Goal: Navigation & Orientation: Understand site structure

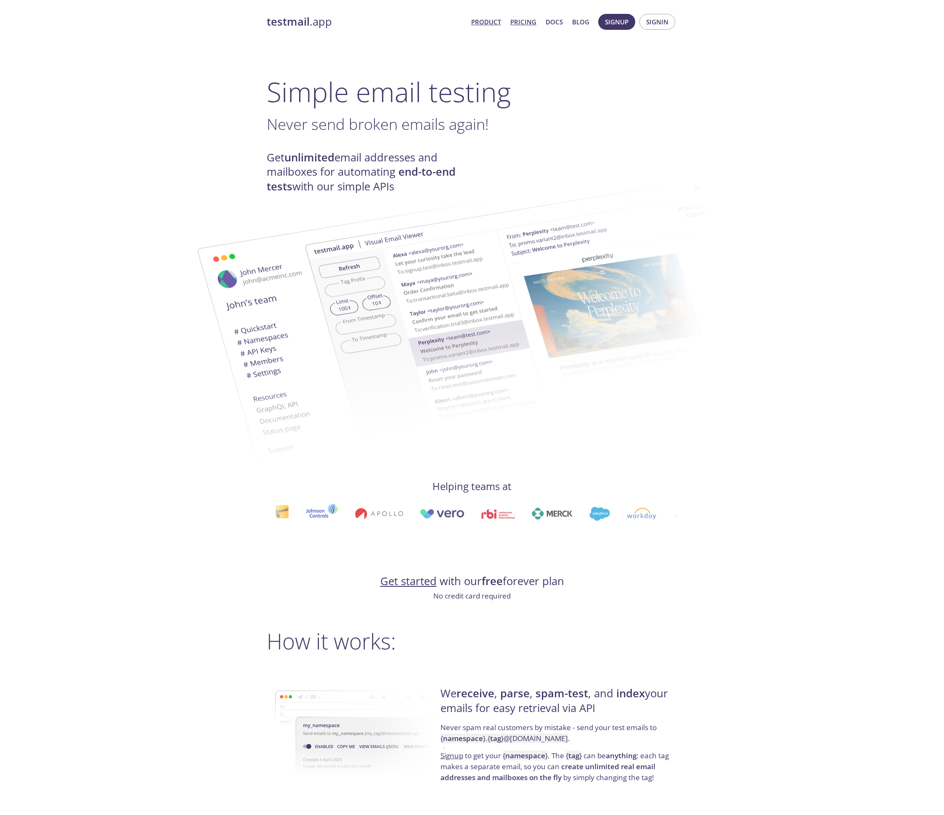
click at [523, 19] on link "Pricing" at bounding box center [523, 21] width 26 height 11
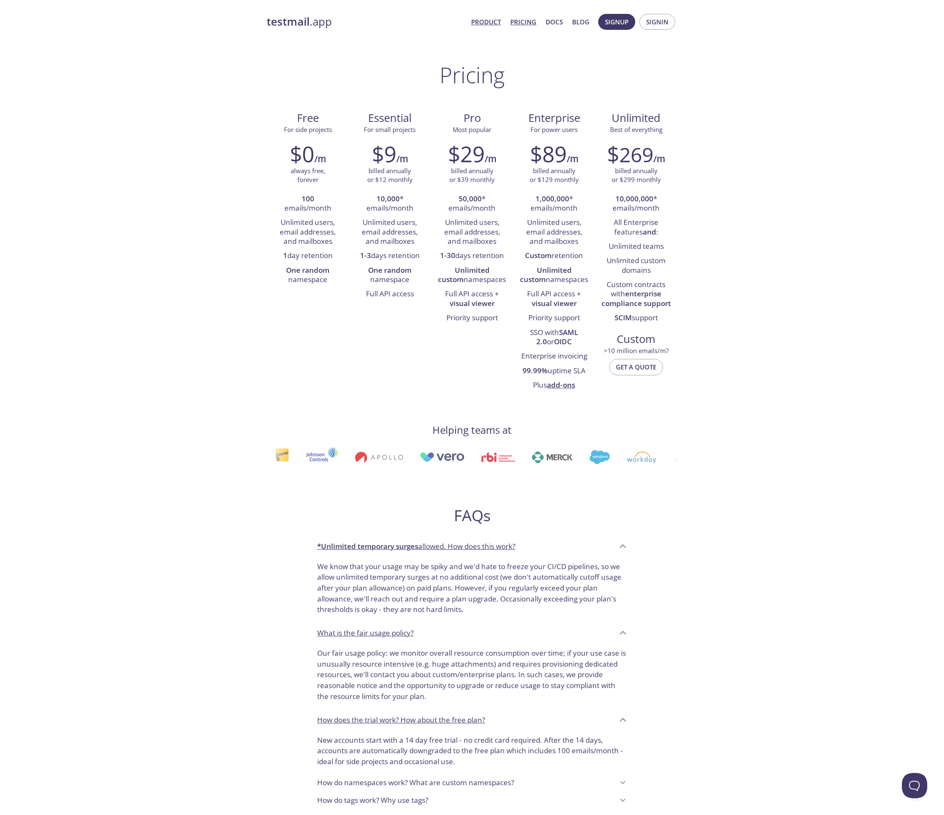
click at [489, 24] on link "Product" at bounding box center [486, 21] width 30 height 11
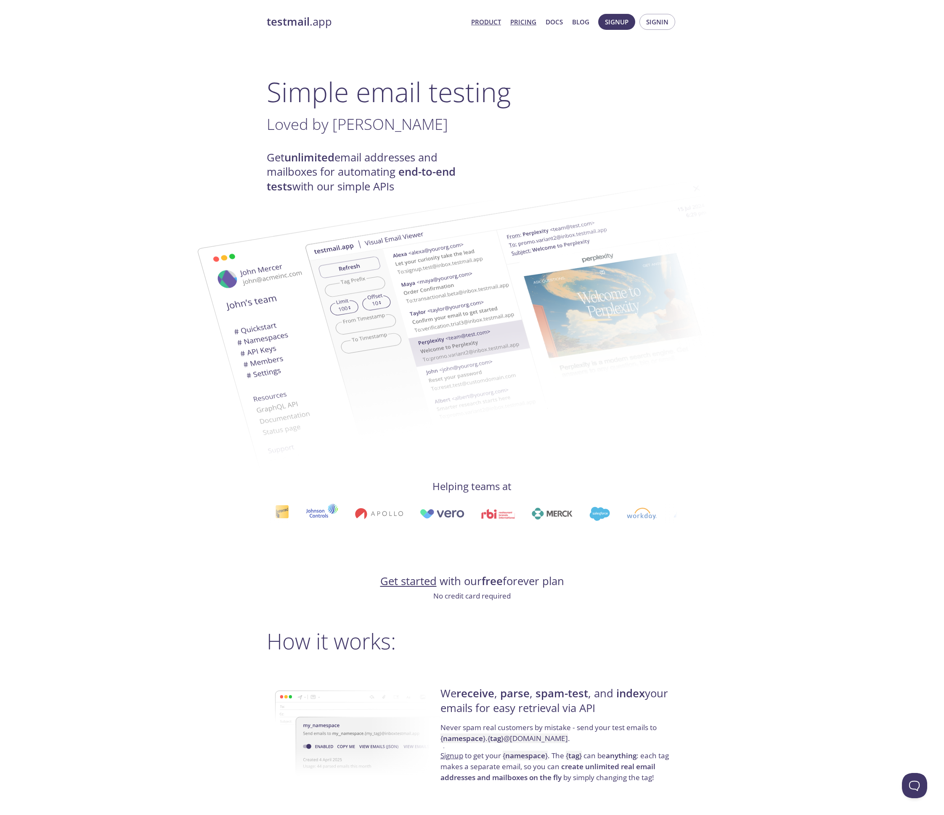
click at [526, 26] on link "Pricing" at bounding box center [523, 21] width 26 height 11
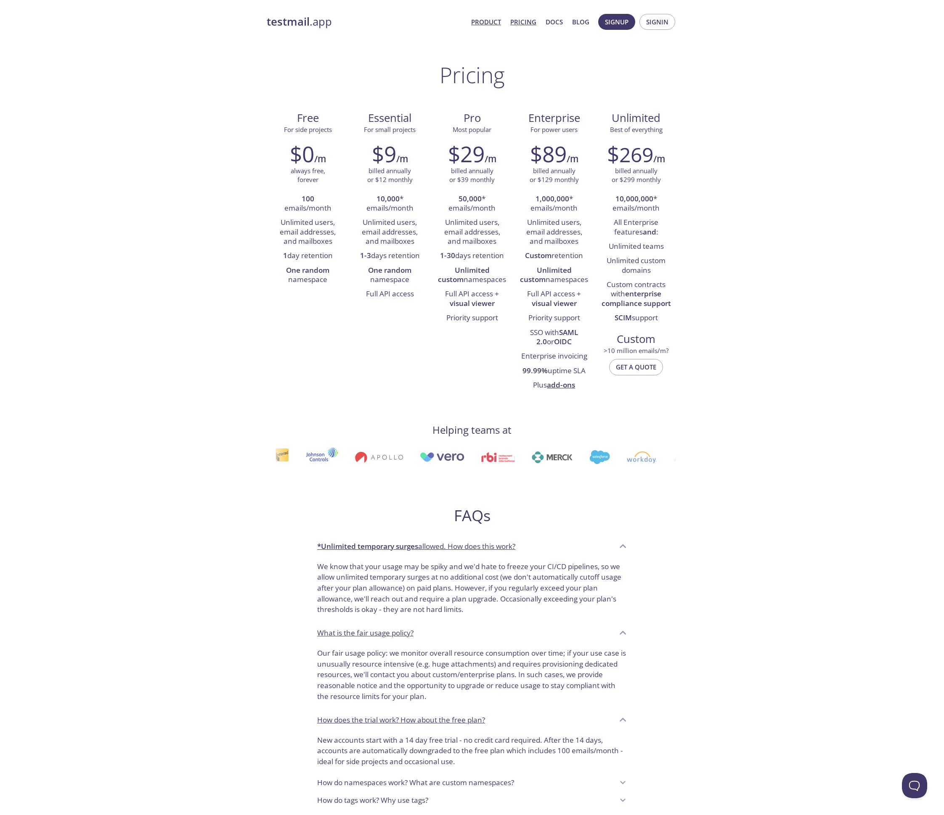
click at [489, 21] on link "Product" at bounding box center [486, 21] width 30 height 11
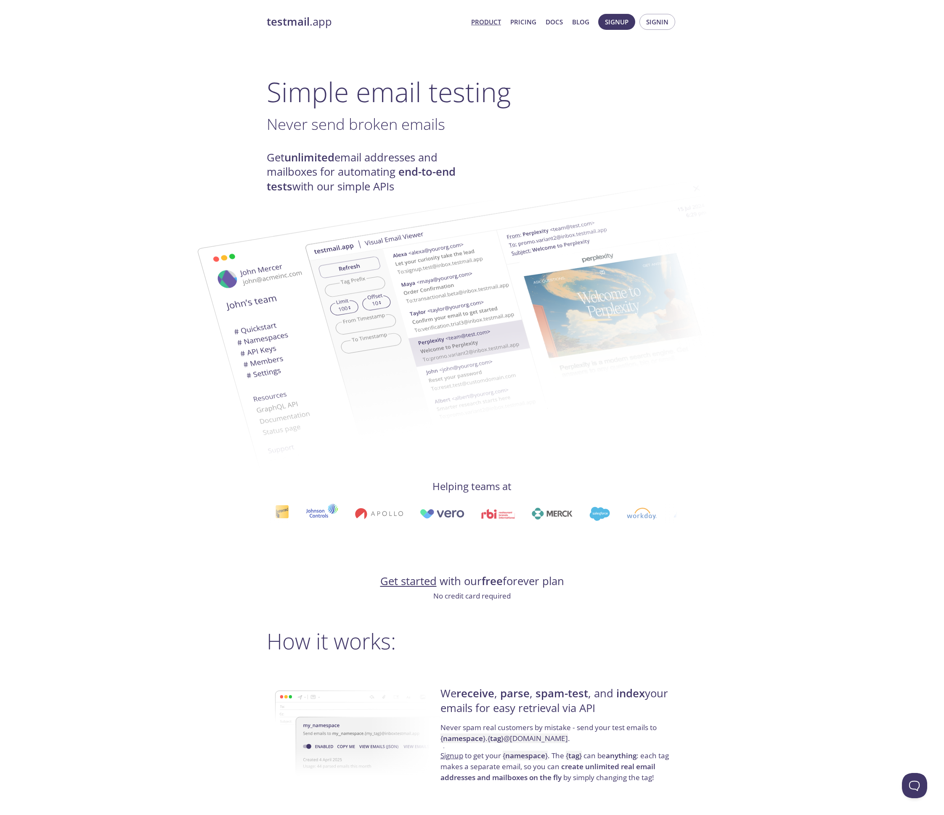
click at [696, 194] on img at bounding box center [531, 309] width 454 height 285
